Goal: Task Accomplishment & Management: Use online tool/utility

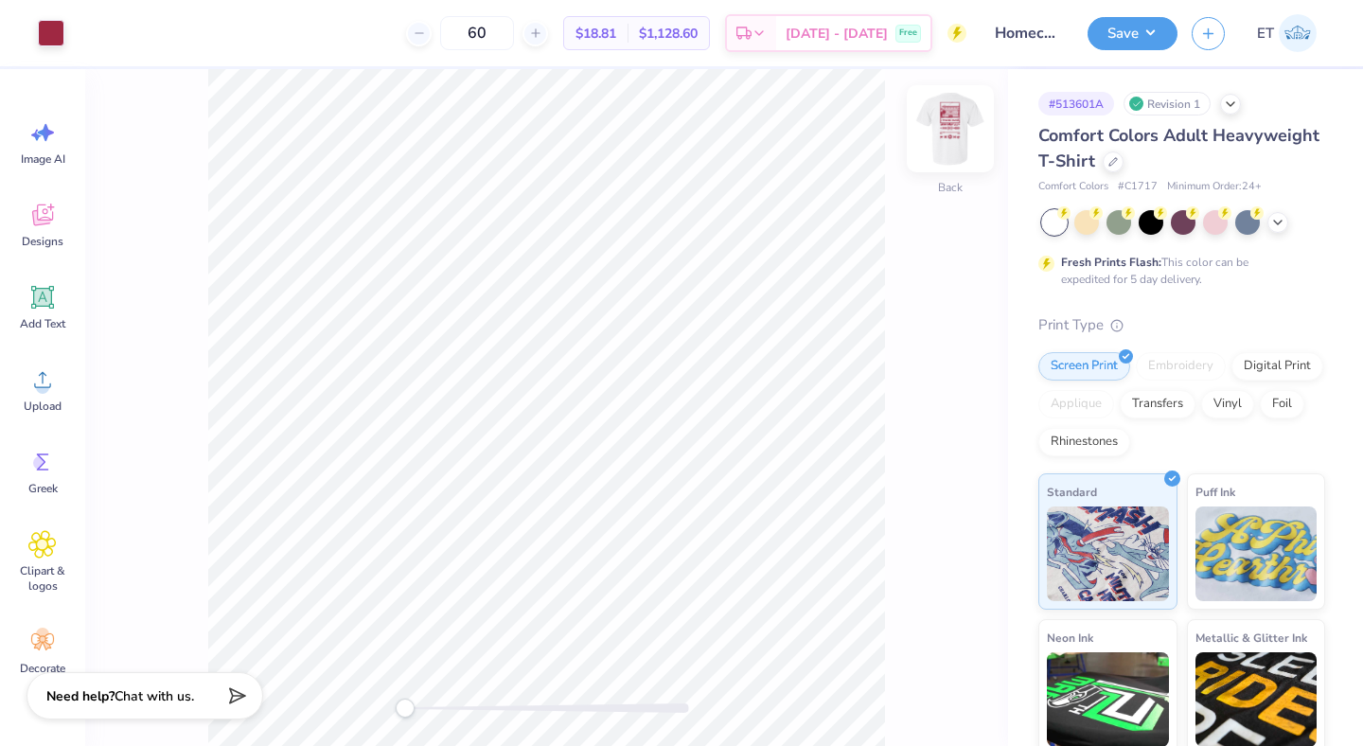
click at [939, 120] on img at bounding box center [950, 129] width 76 height 76
type input "7.03"
type input "0.52"
type input "11.92"
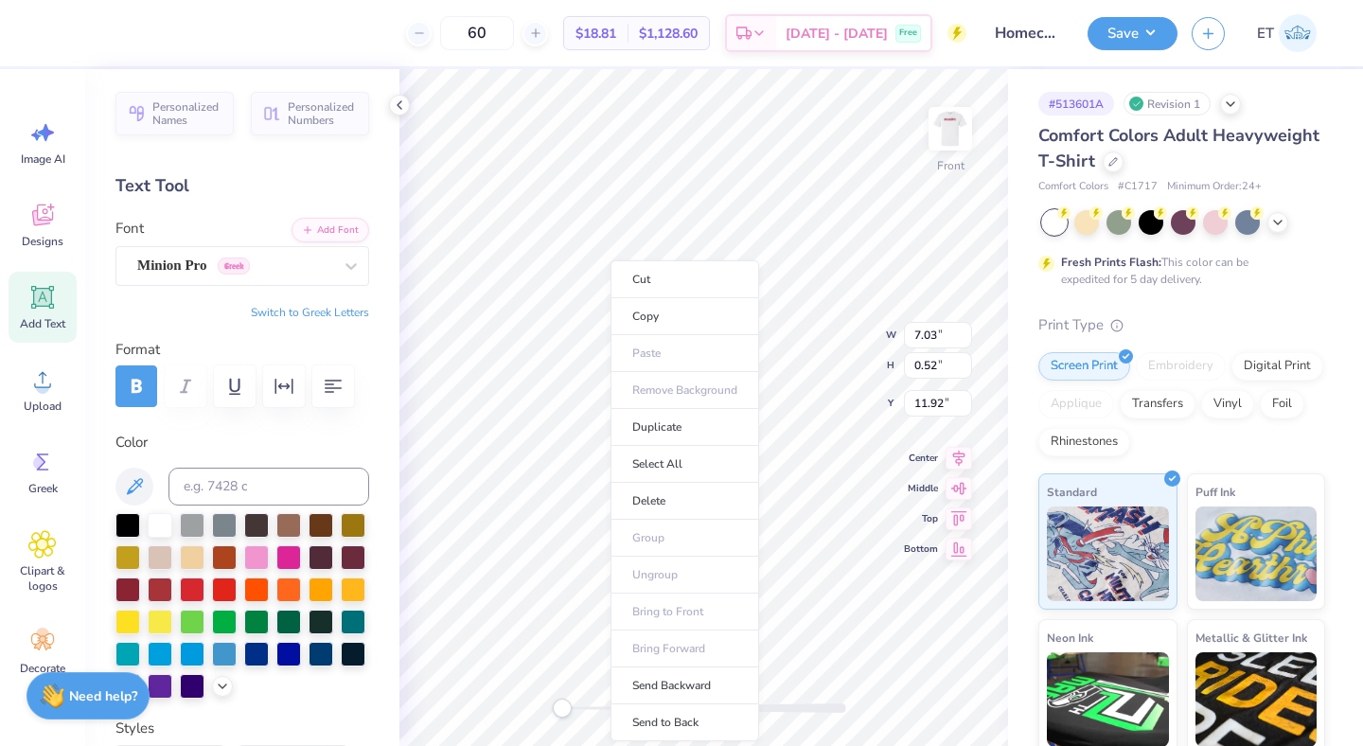
type input "8.05"
type input "15.00"
type input "3.00"
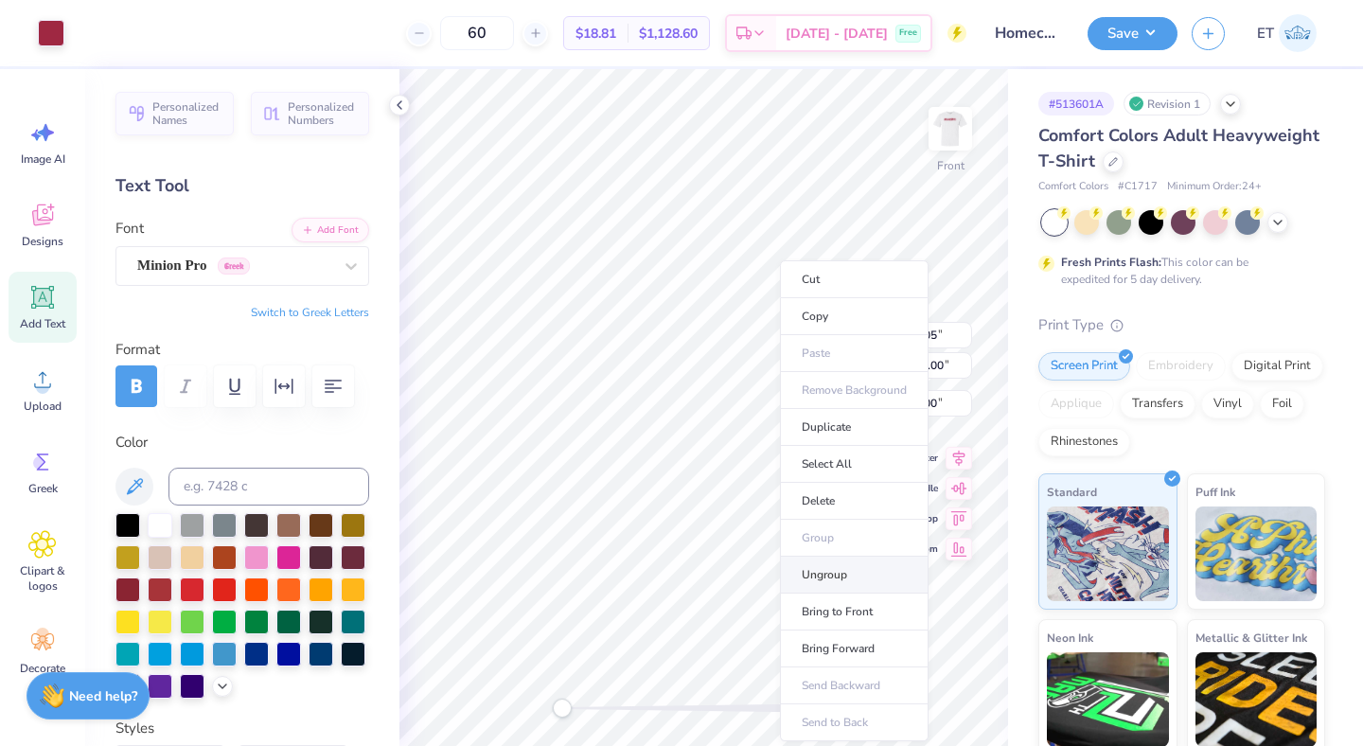
click at [854, 573] on li "Ungroup" at bounding box center [854, 574] width 149 height 37
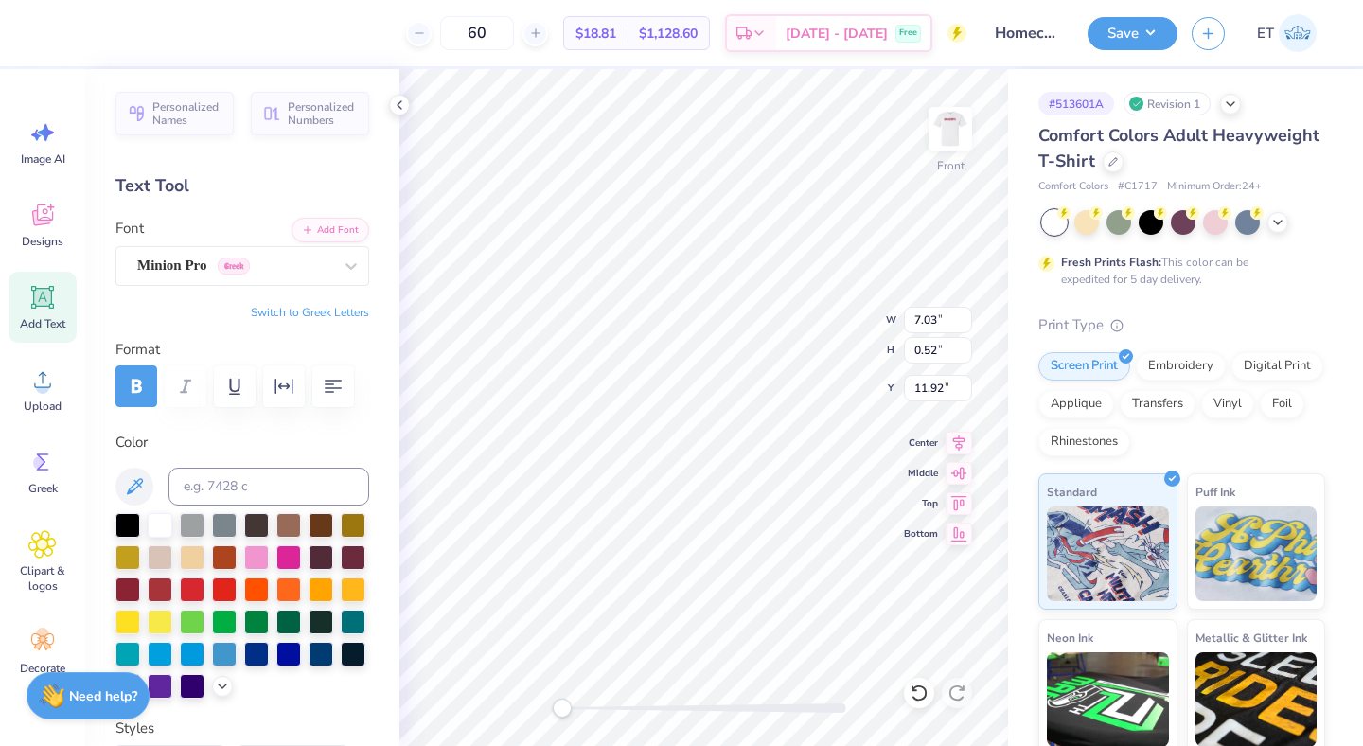
type textarea "HOME"
click at [827, 351] on div "Front W 2.23 2.23 " H 0.51 0.51 " Y 11.92 11.92 " Center Middle Top Bottom" at bounding box center [703, 407] width 609 height 677
click at [820, 345] on div "Front W 2.23 2.23 " H 0.51 0.51 " Y 12.04 12.04 " Center Middle Top Bottom" at bounding box center [703, 407] width 609 height 677
click at [1138, 45] on button "Save" at bounding box center [1132, 30] width 90 height 33
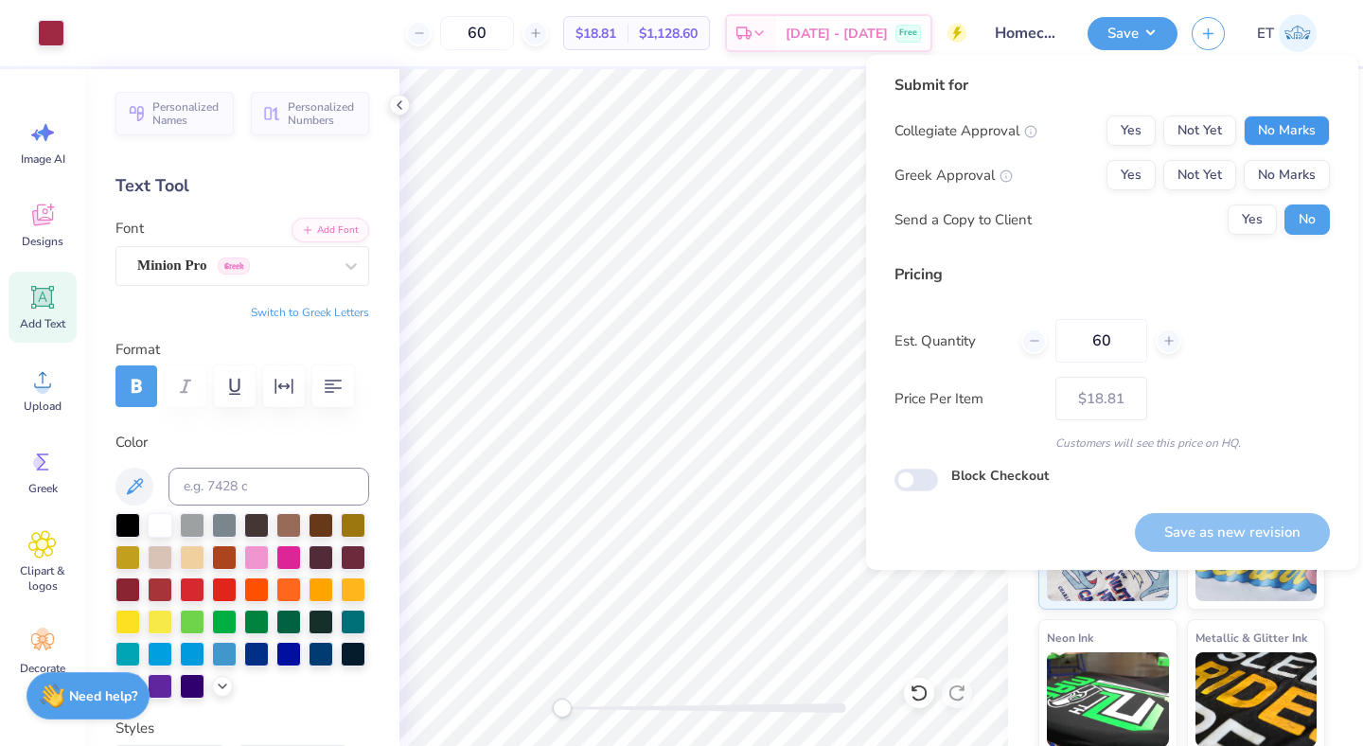
click at [1284, 118] on button "No Marks" at bounding box center [1287, 130] width 86 height 30
click at [1287, 157] on div "Collegiate Approval Yes Not Yet No Marks Greek Approval Yes Not Yet No Marks Se…" at bounding box center [1111, 174] width 435 height 119
click at [1287, 176] on button "No Marks" at bounding box center [1287, 175] width 86 height 30
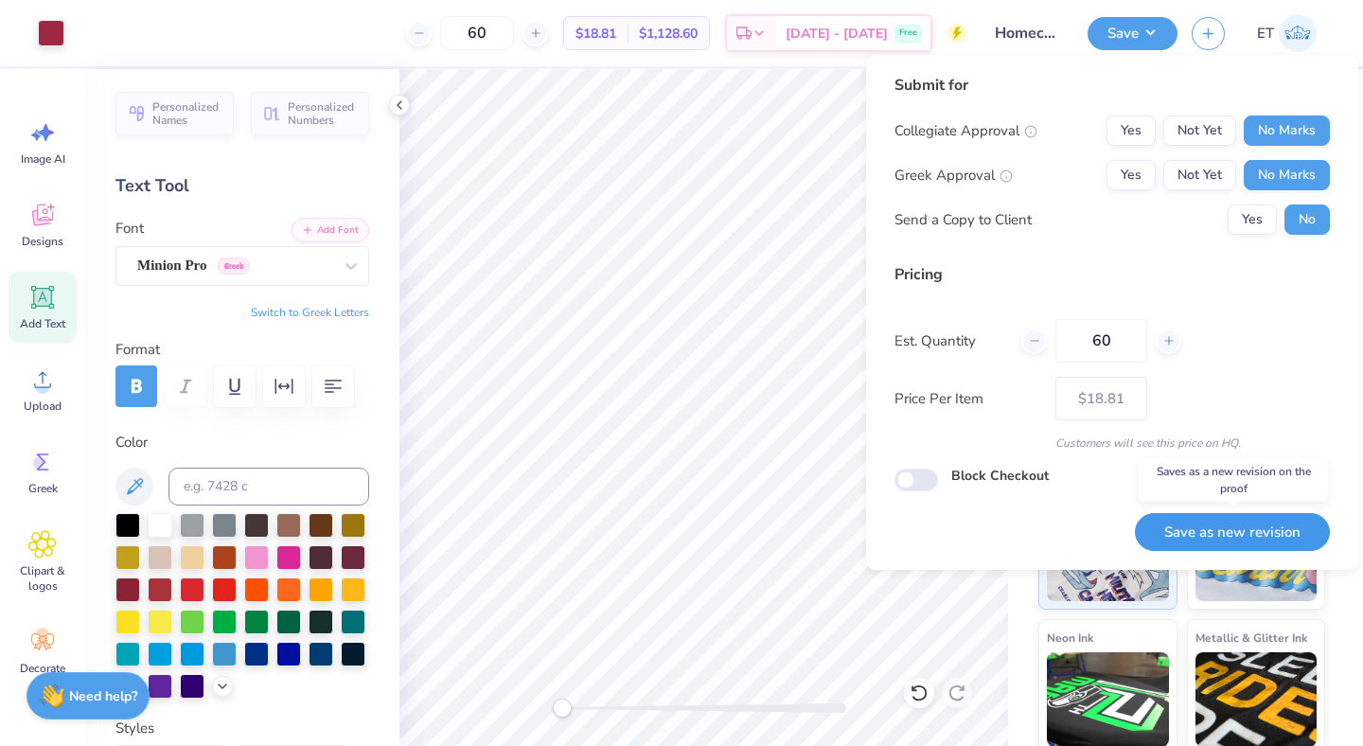
click at [1231, 521] on button "Save as new revision" at bounding box center [1232, 532] width 195 height 39
type input "$18.81"
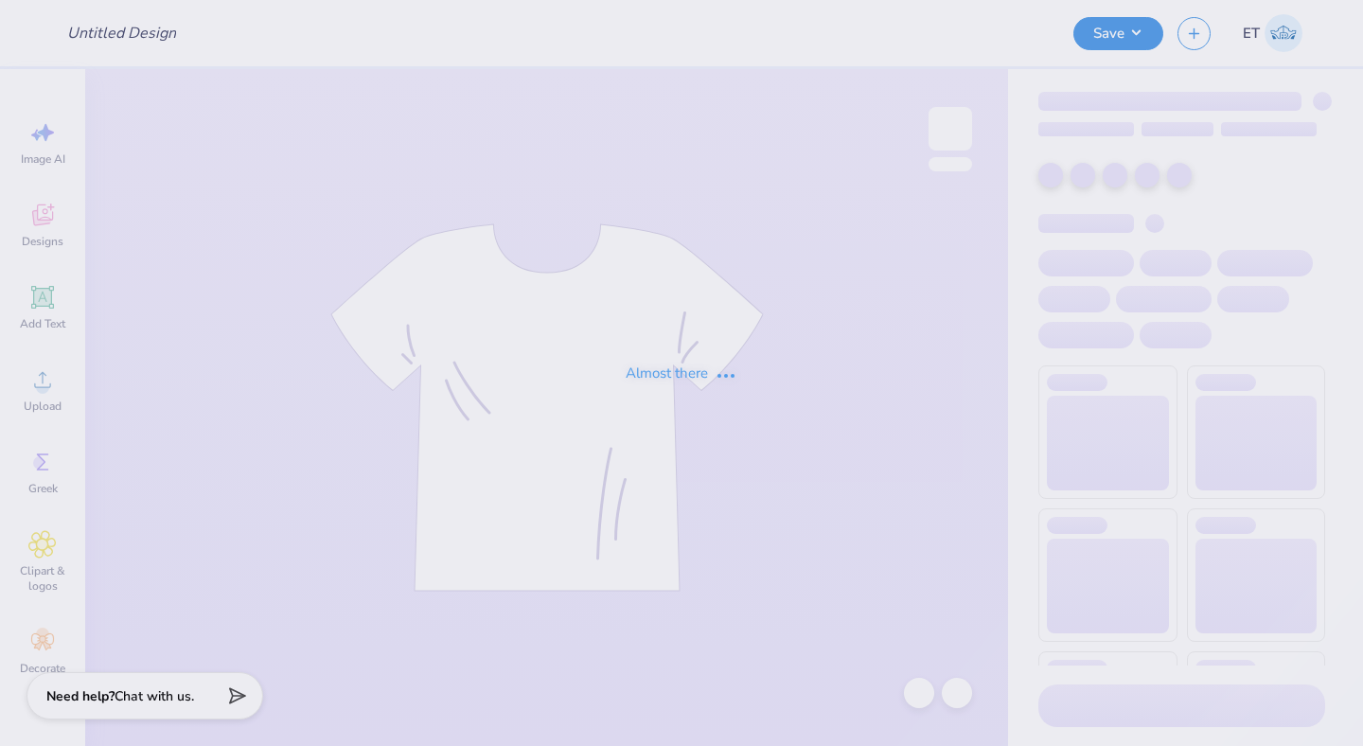
type input "VTSC hoodie"
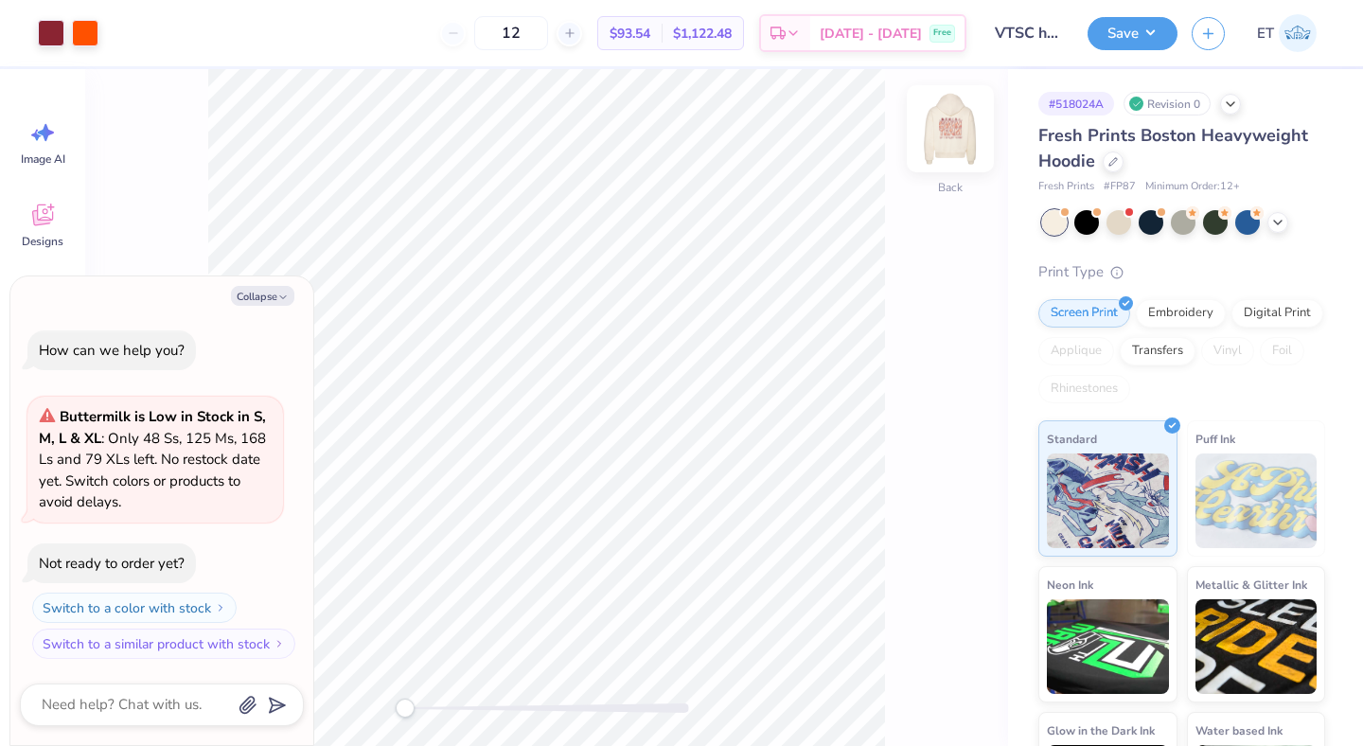
click at [931, 136] on img at bounding box center [950, 129] width 76 height 76
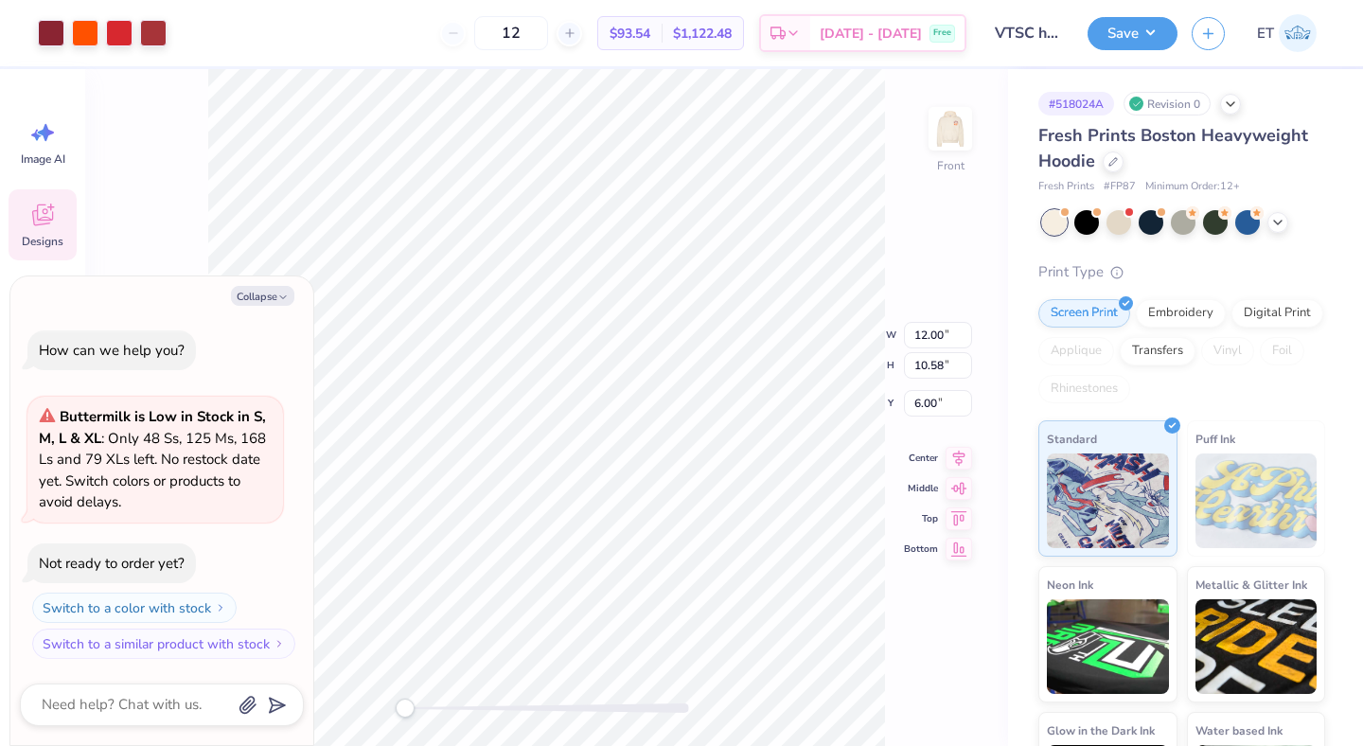
type textarea "x"
type input "9.49"
type input "1.12"
type input "6.20"
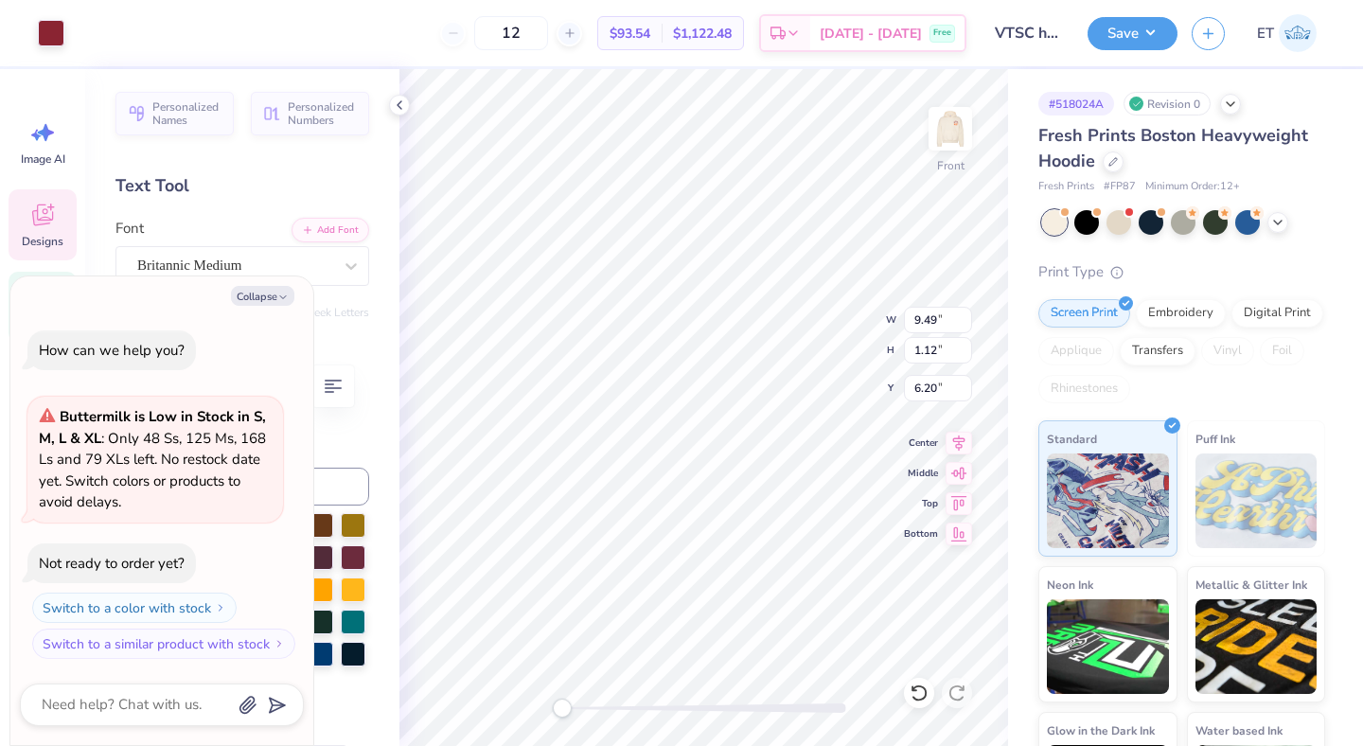
scroll to position [0, 1]
type textarea "x"
type textarea "WOMS"
type textarea "x"
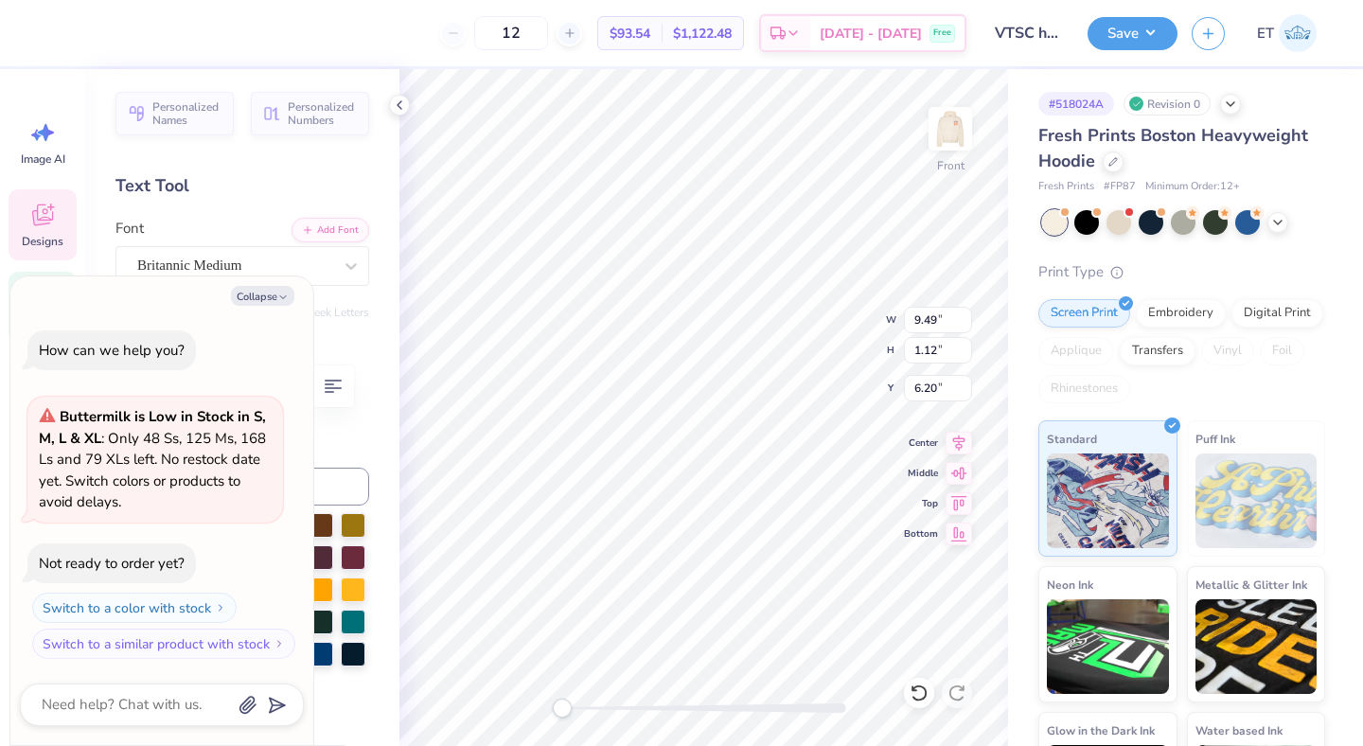
type textarea "WS"
type textarea "x"
type textarea "S"
type textarea "x"
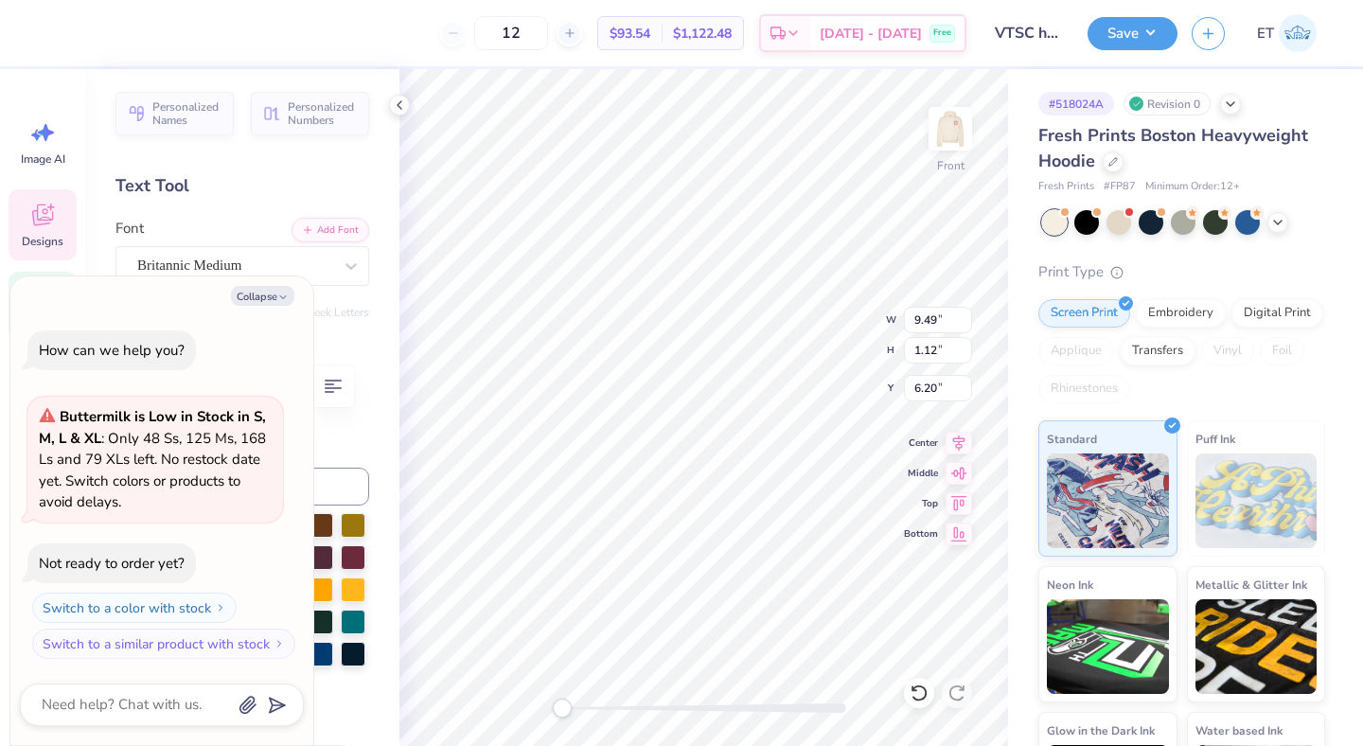
type textarea "V"
type textarea "x"
type textarea "Vi"
type textarea "x"
type textarea "Vir"
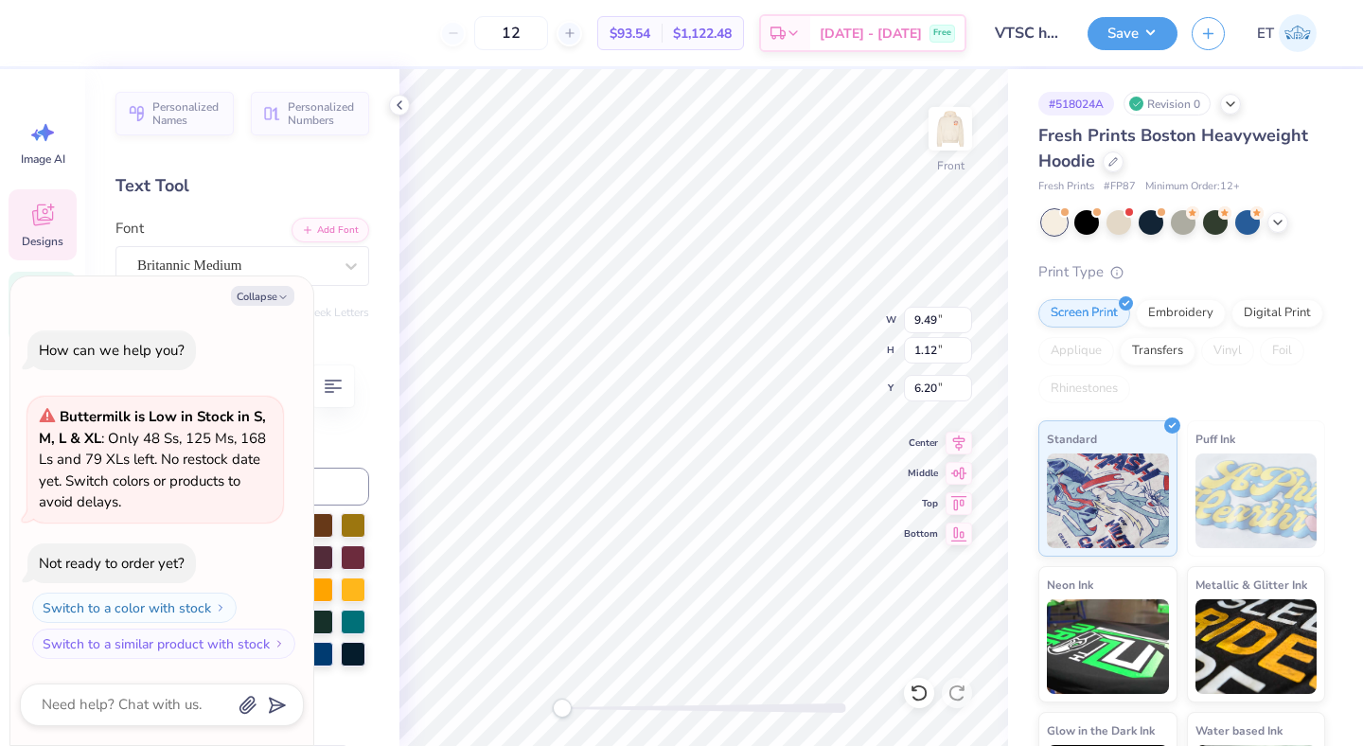
type textarea "x"
type textarea "V"
type textarea "x"
type textarea "VIR"
type textarea "x"
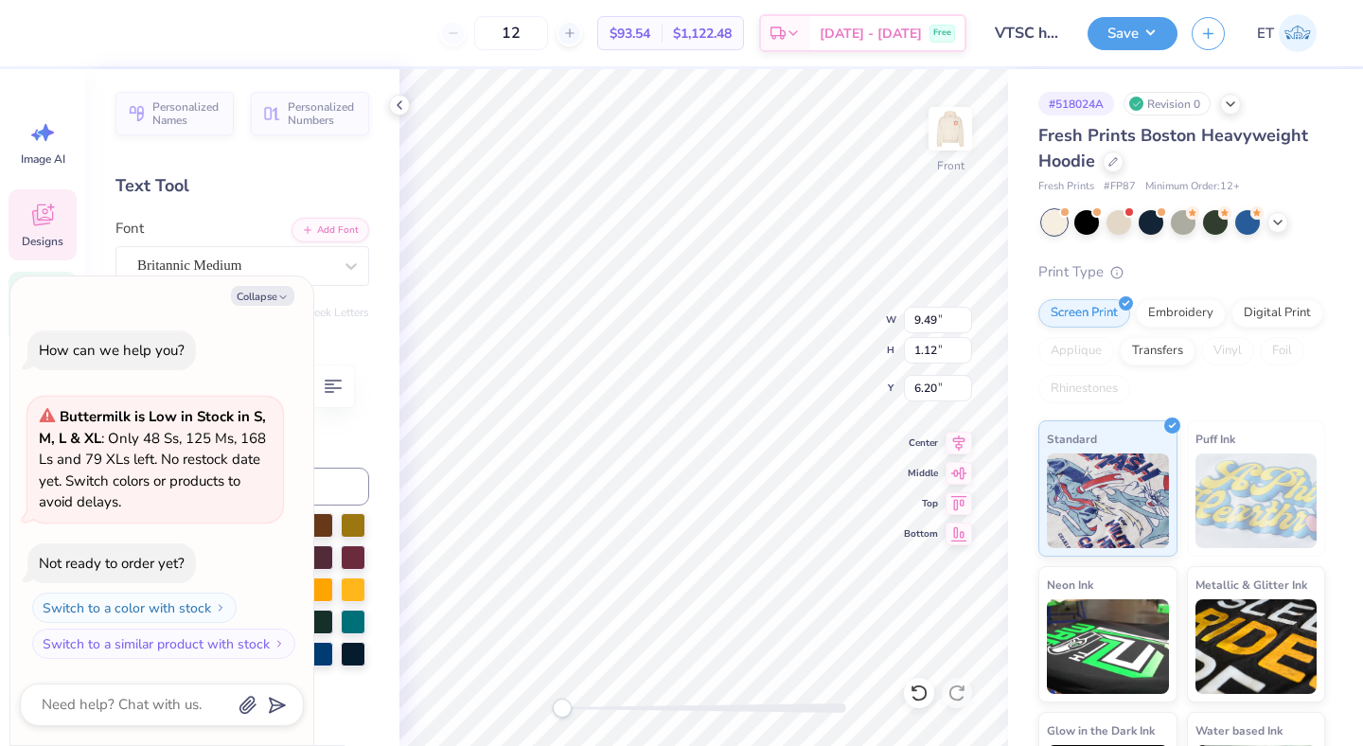
type textarea "VIRG"
type textarea "x"
type textarea "VIRGIN"
type textarea "x"
type textarea "VIRGINIA"
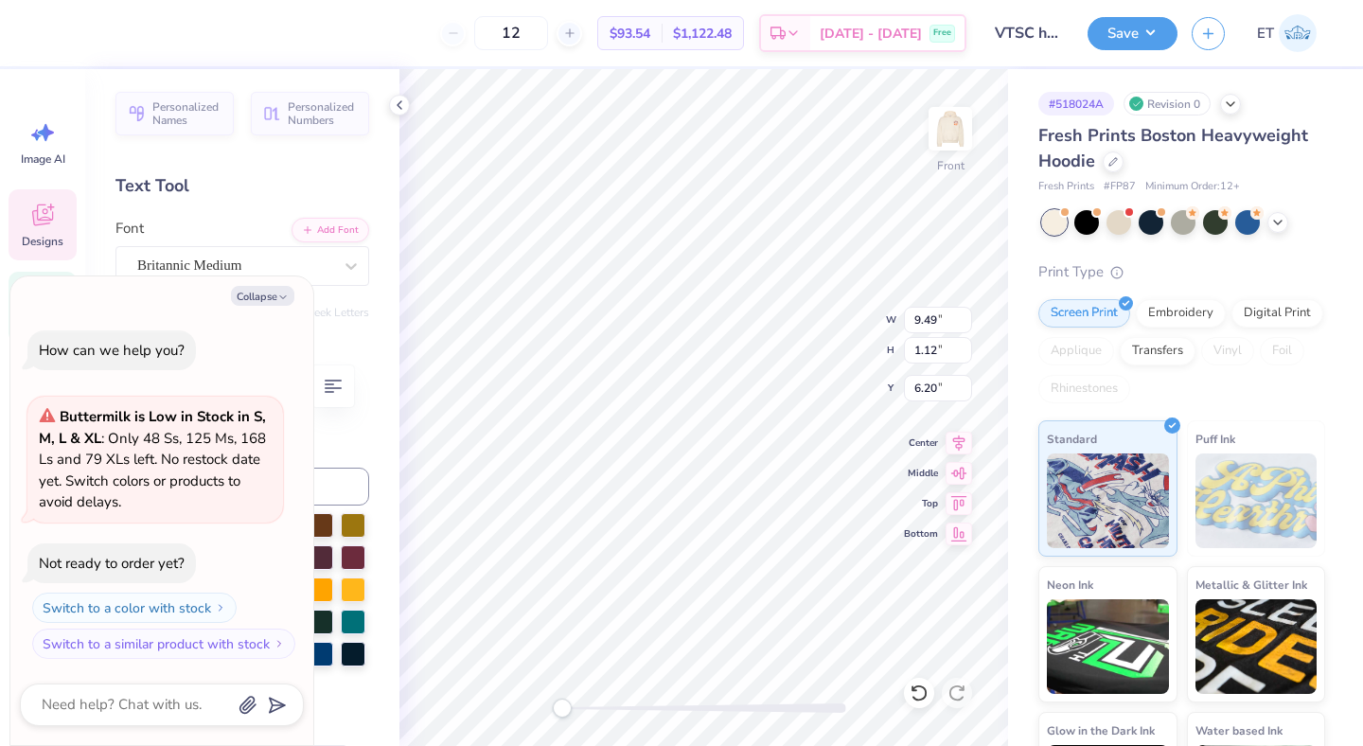
scroll to position [0, 2]
type textarea "x"
type textarea "VIRGINIA"
type textarea "x"
type textarea "VIRGINIA TE"
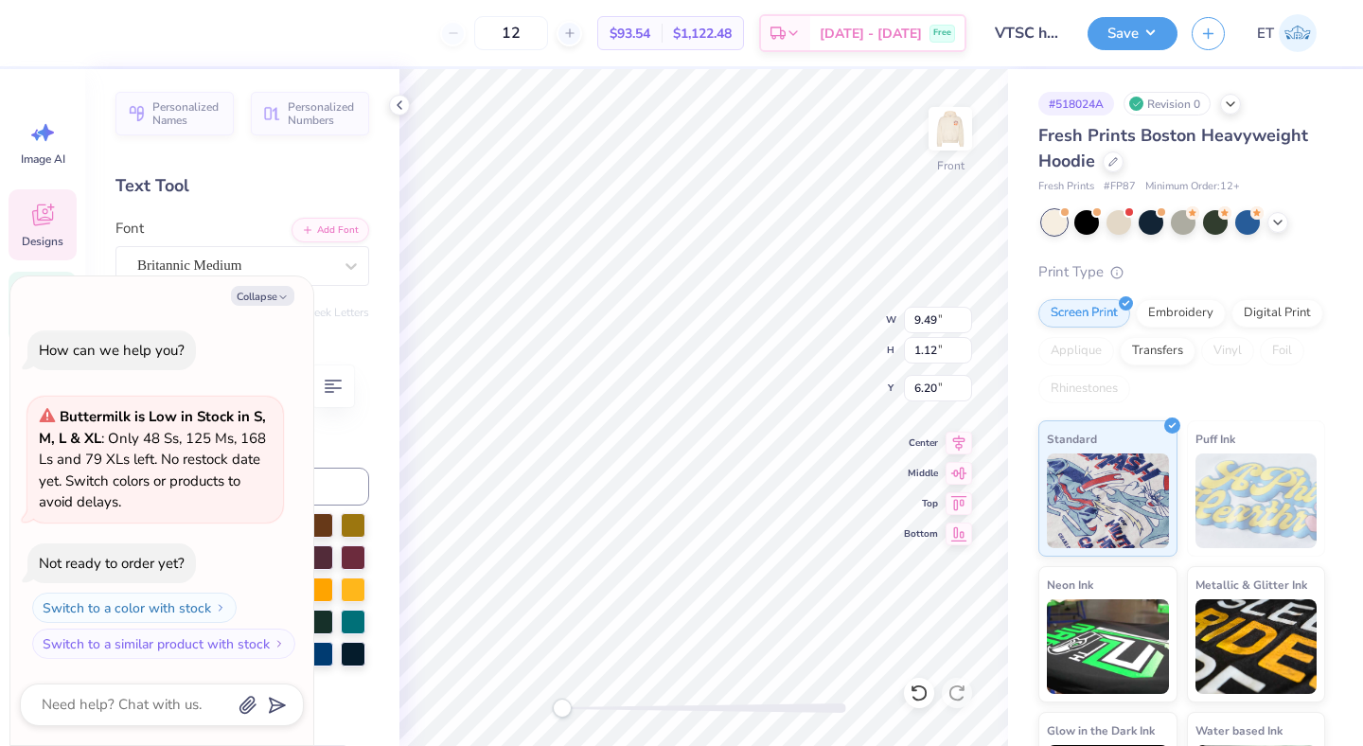
type textarea "x"
type textarea "VIRGINIA TECH"
click at [265, 301] on button "Collapse" at bounding box center [262, 296] width 63 height 20
type textarea "x"
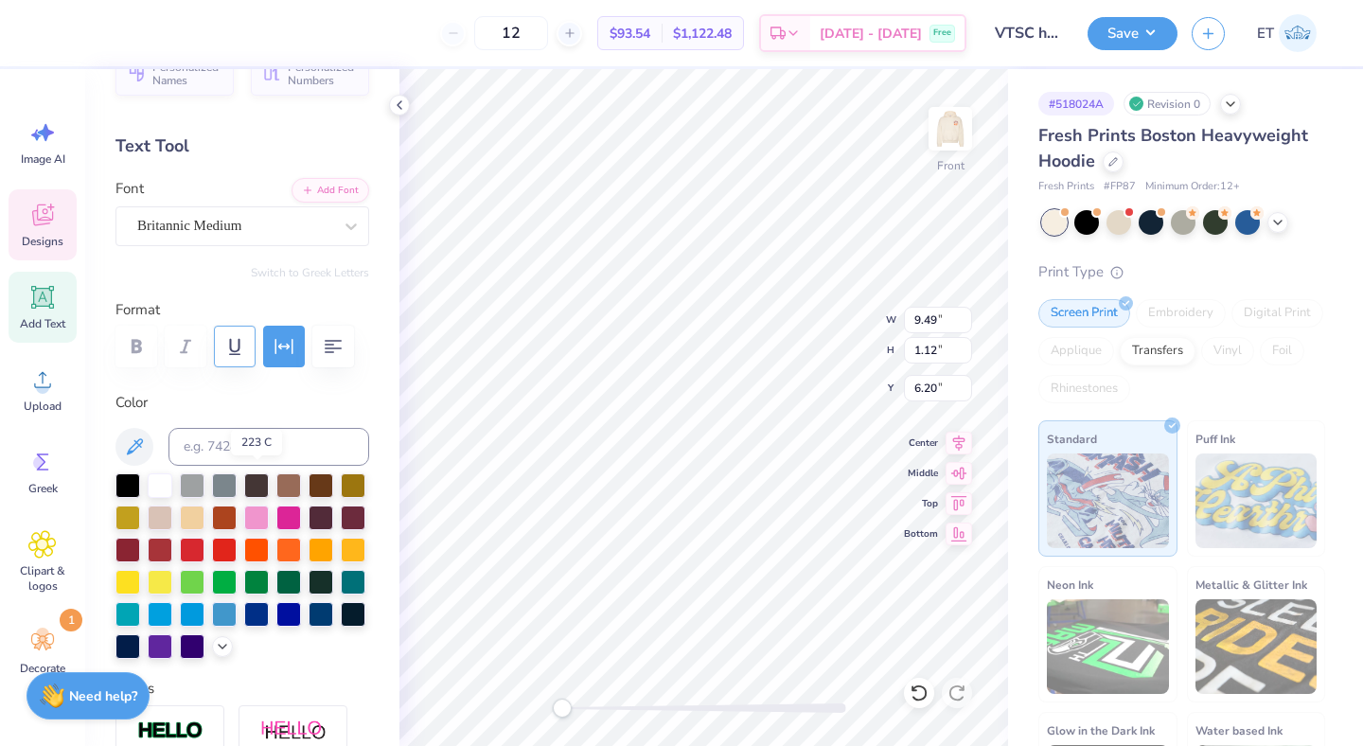
scroll to position [0, 0]
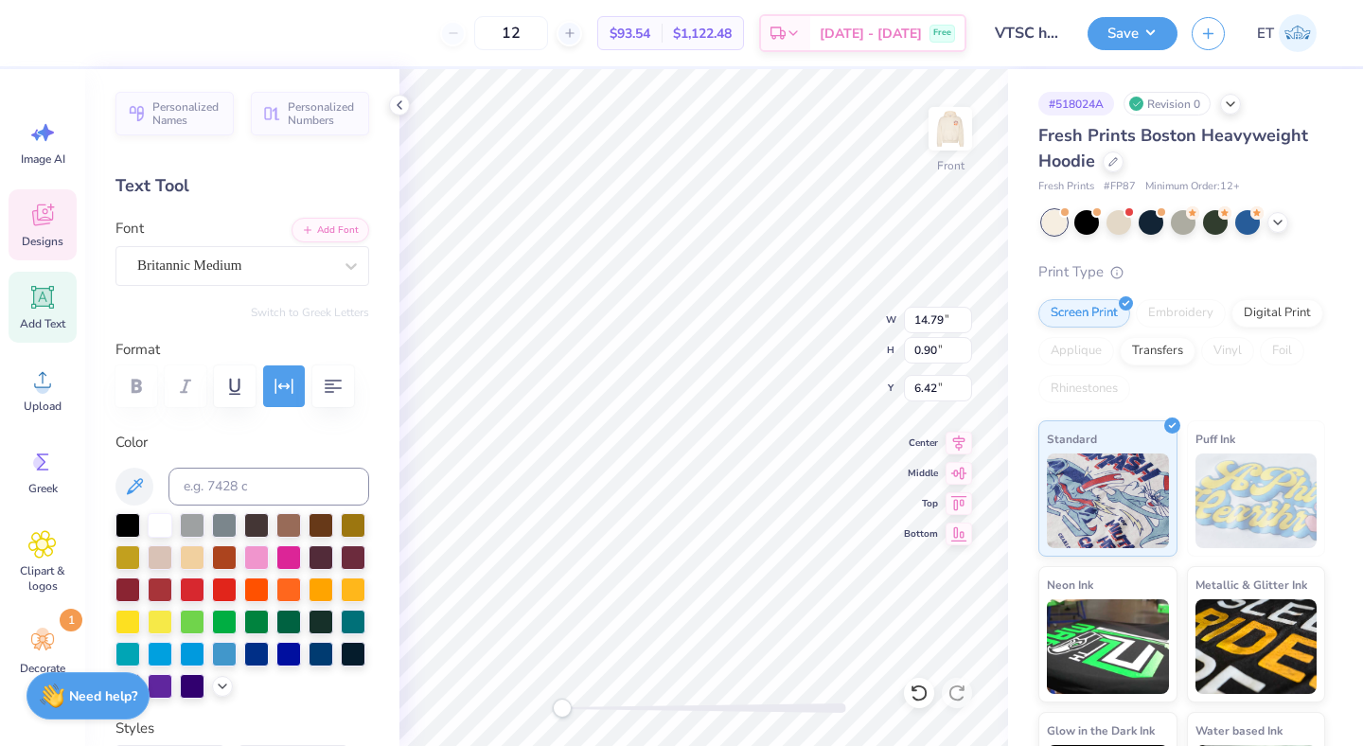
type input "14.79"
type input "0.90"
type input "6.42"
click at [819, 266] on div "Hold “Option ⌥” to see the space between elements." at bounding box center [740, 273] width 189 height 44
type input "12.19"
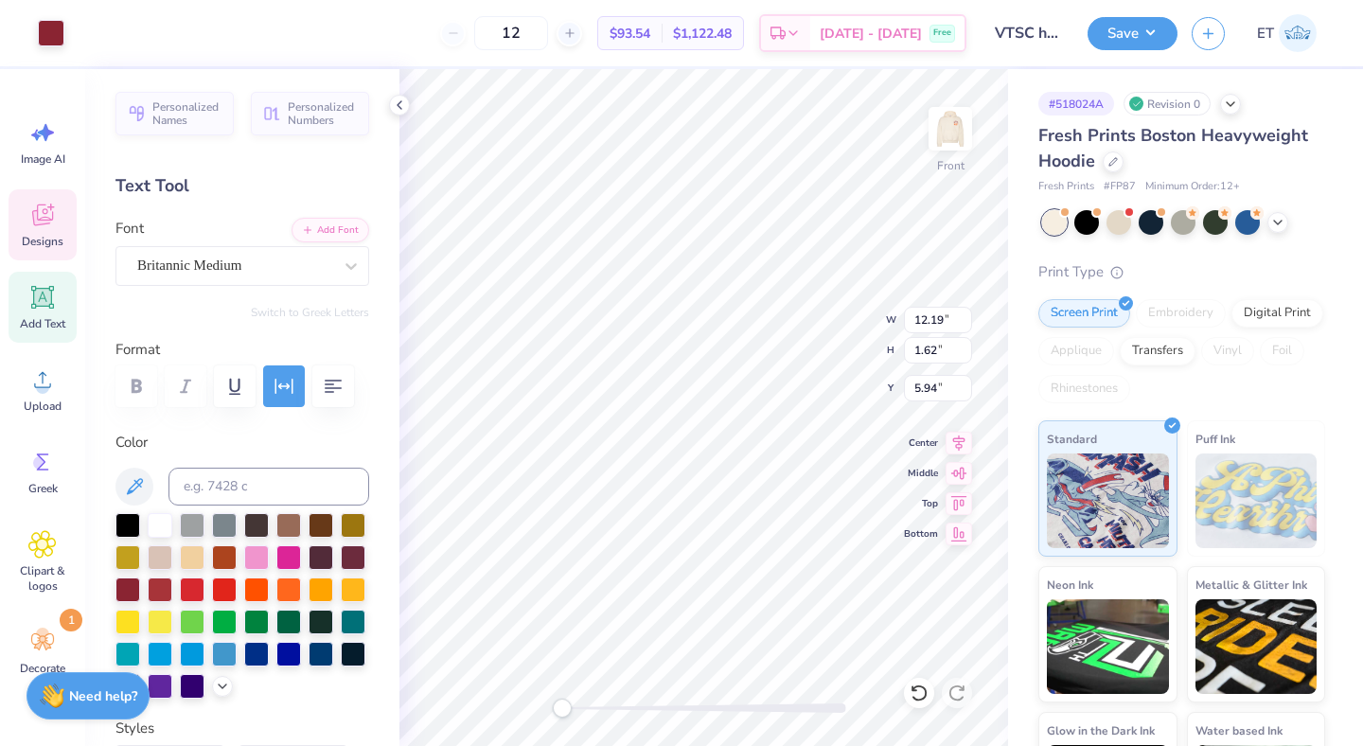
type input "1.62"
type input "5.94"
type input "11.47"
type input "6.97"
type input "8.04"
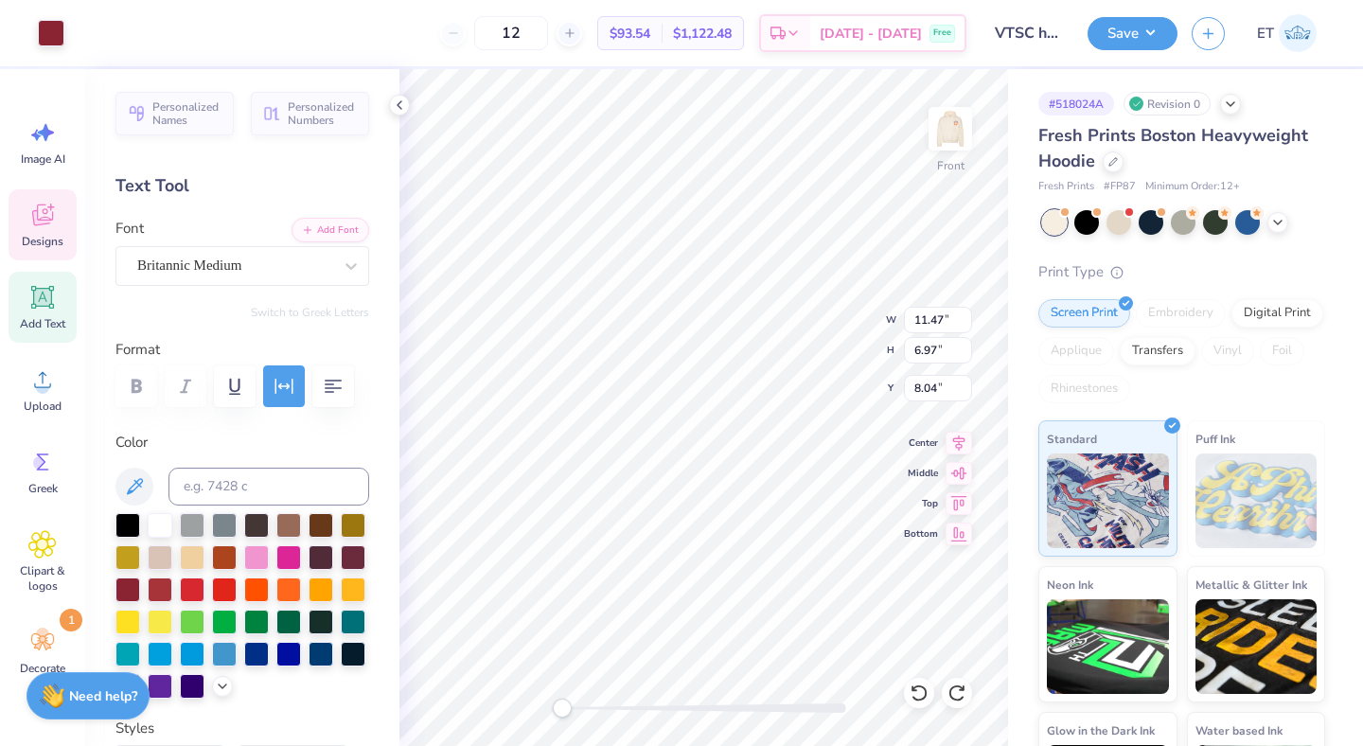
type input "11.60"
type input "7.10"
type input "7.97"
type input "11.75"
type input "7.25"
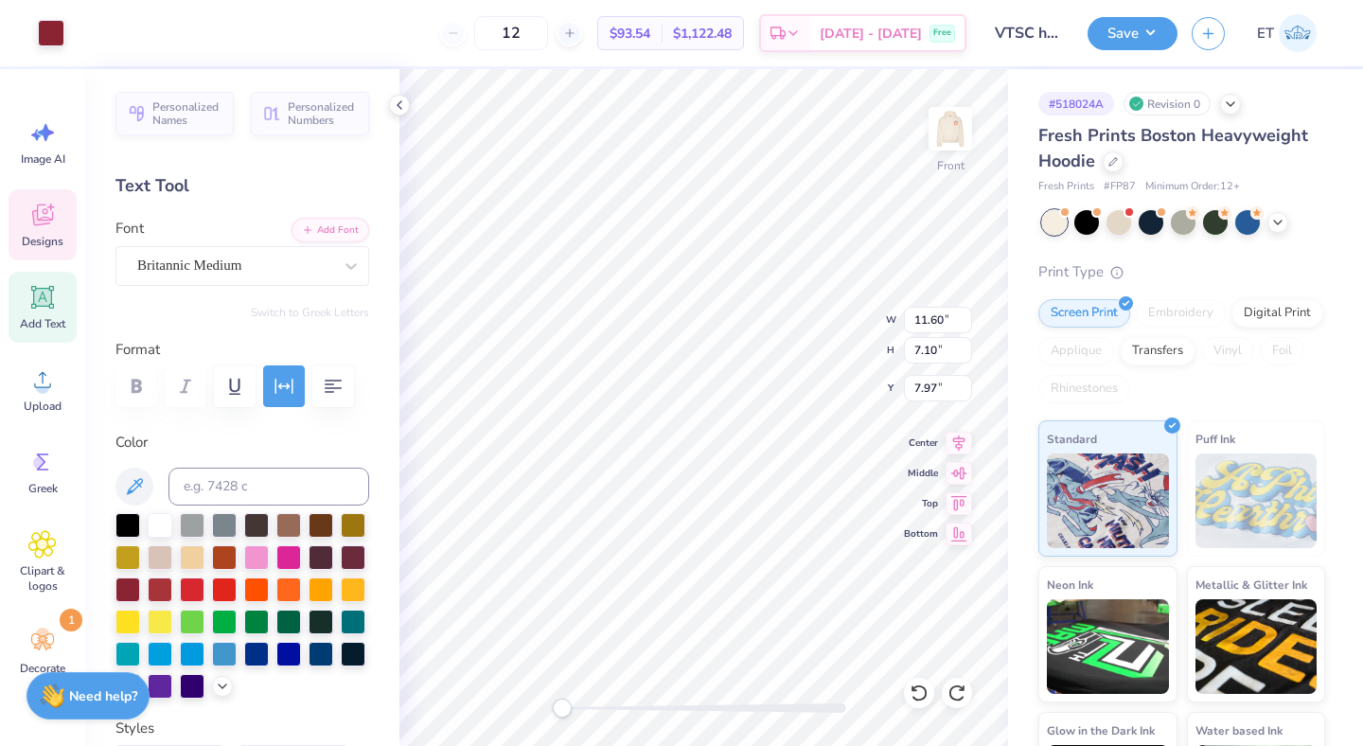
type input "7.90"
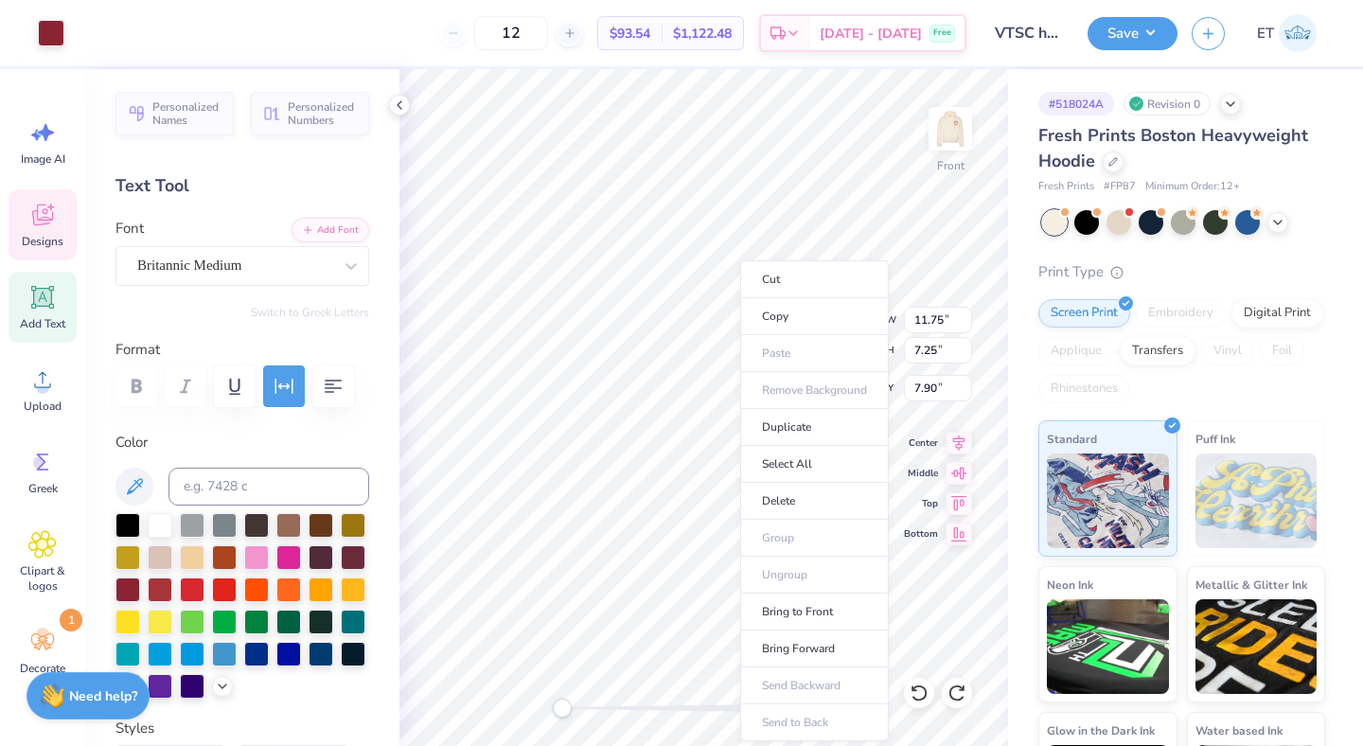
type input "11.47"
type input "6.93"
type input "8.08"
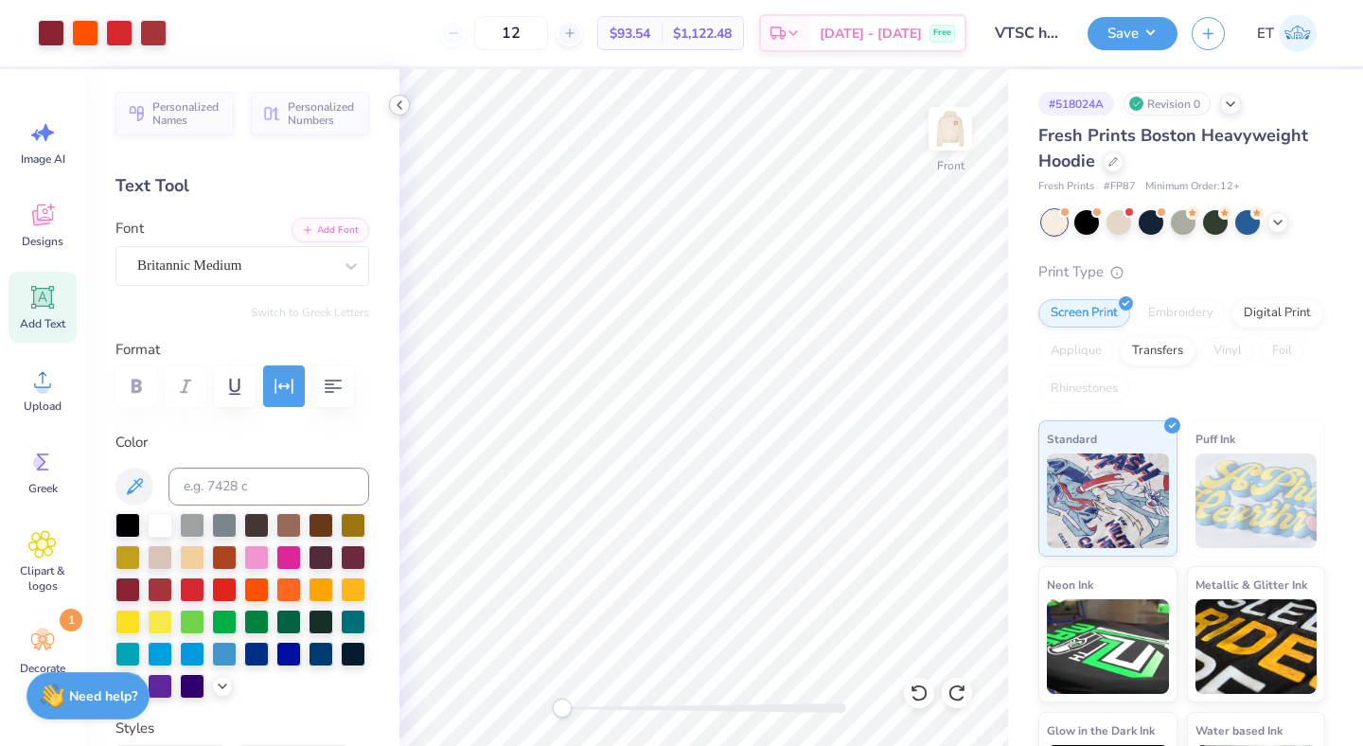
click at [397, 105] on polyline at bounding box center [399, 105] width 4 height 8
